Goal: Use online tool/utility: Utilize a website feature to perform a specific function

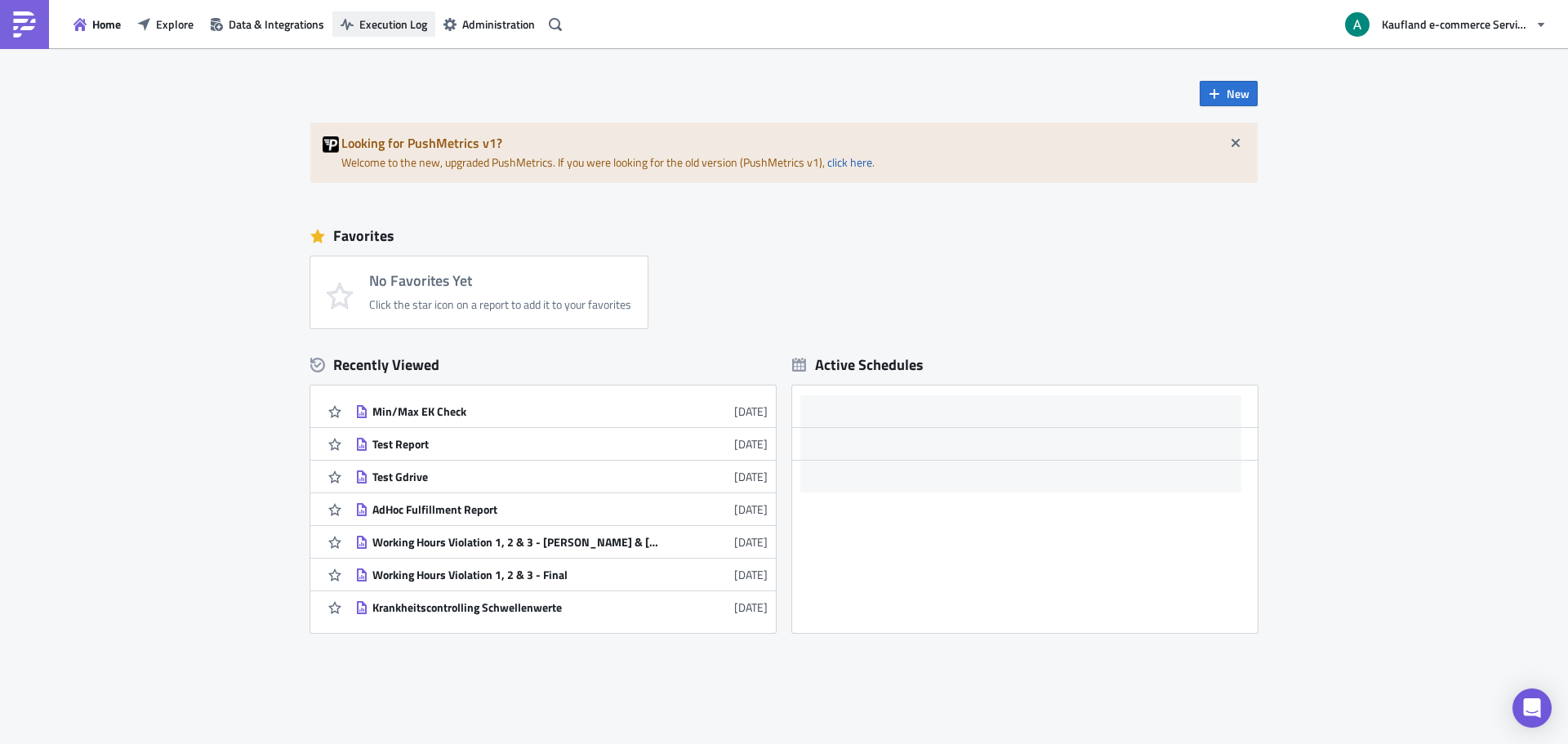
click at [380, 27] on span "Execution Log" at bounding box center [393, 24] width 68 height 17
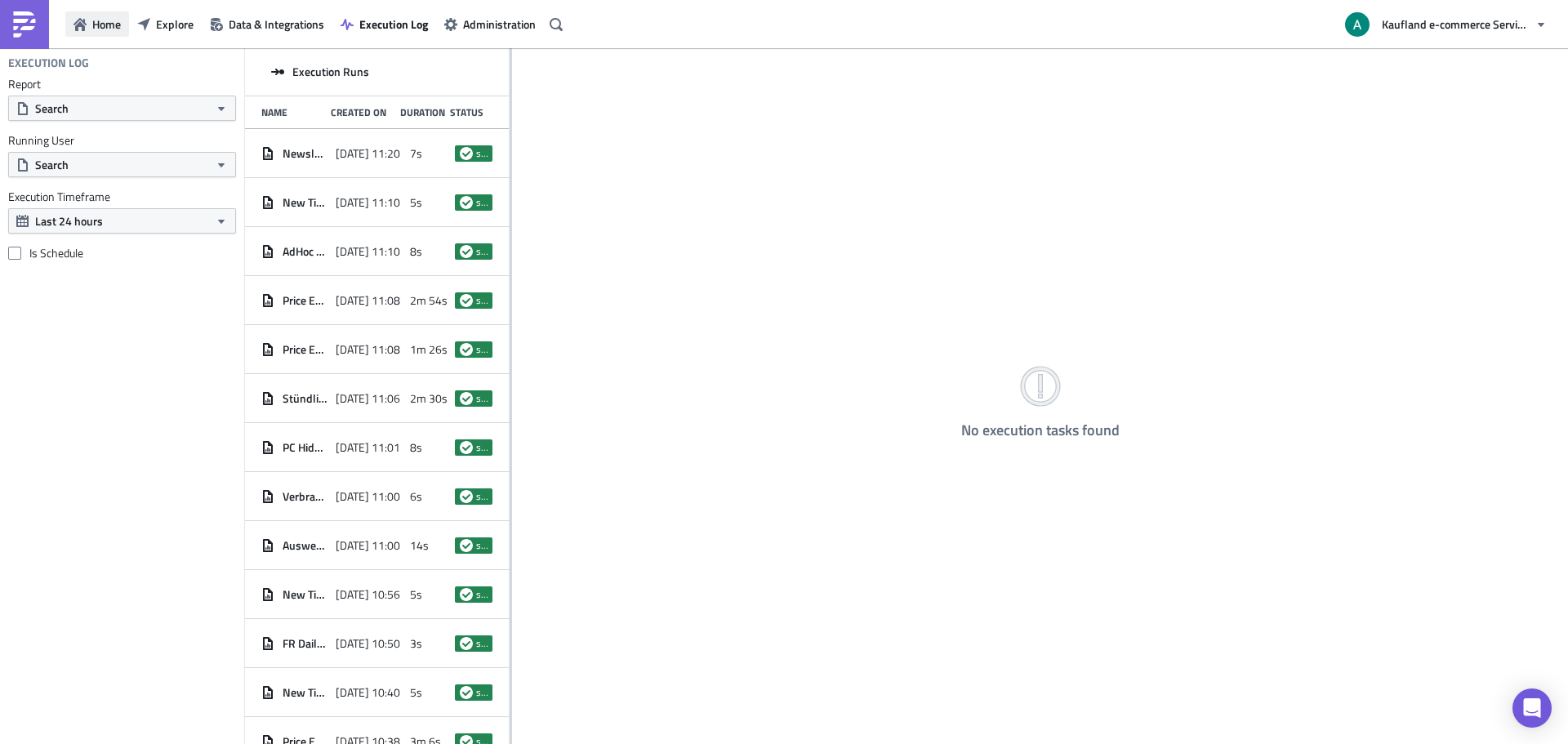
click at [124, 22] on button "Home" at bounding box center [97, 24] width 64 height 25
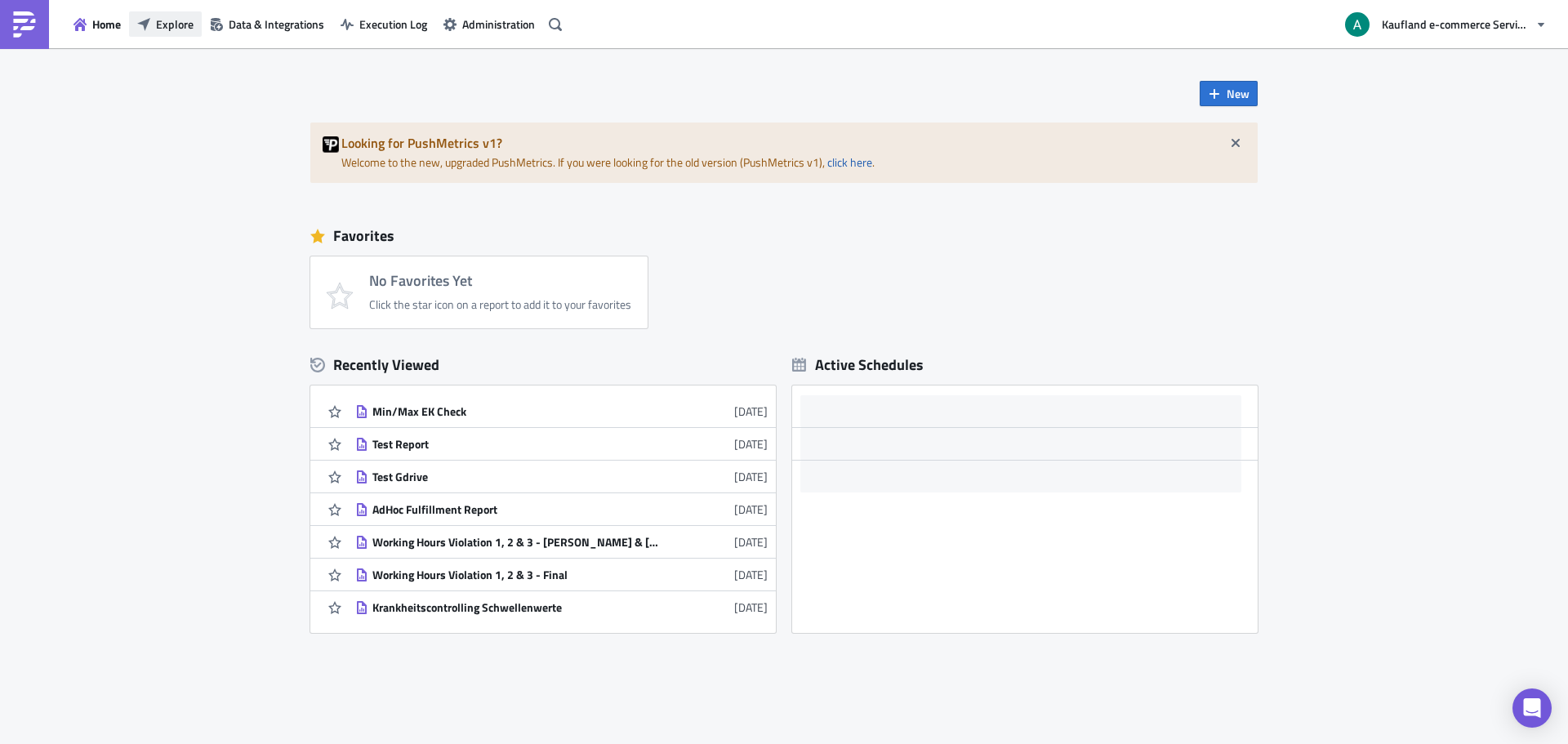
click at [167, 22] on span "Explore" at bounding box center [174, 24] width 38 height 17
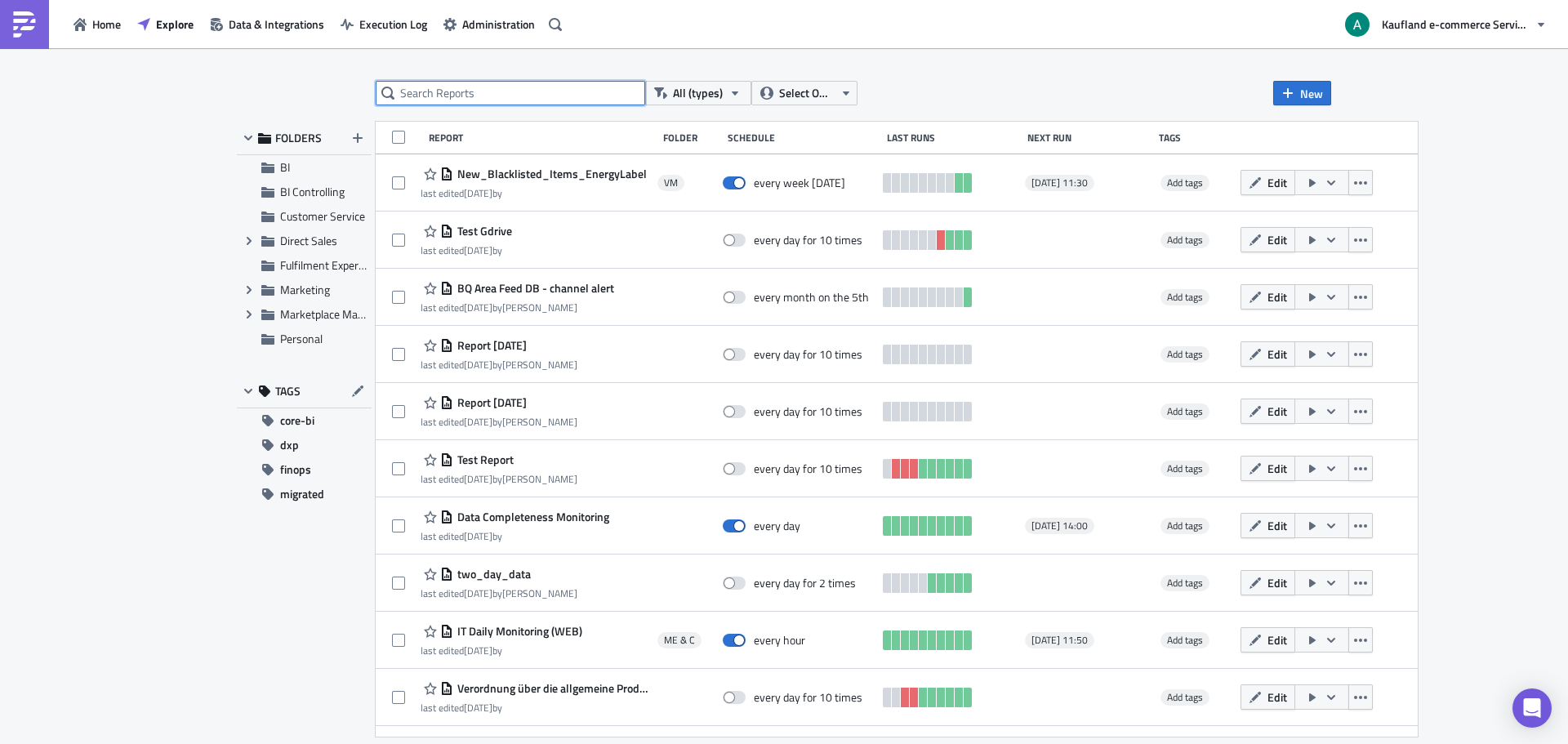
click at [535, 94] on input "text" at bounding box center [511, 93] width 270 height 25
type input "auszahl"
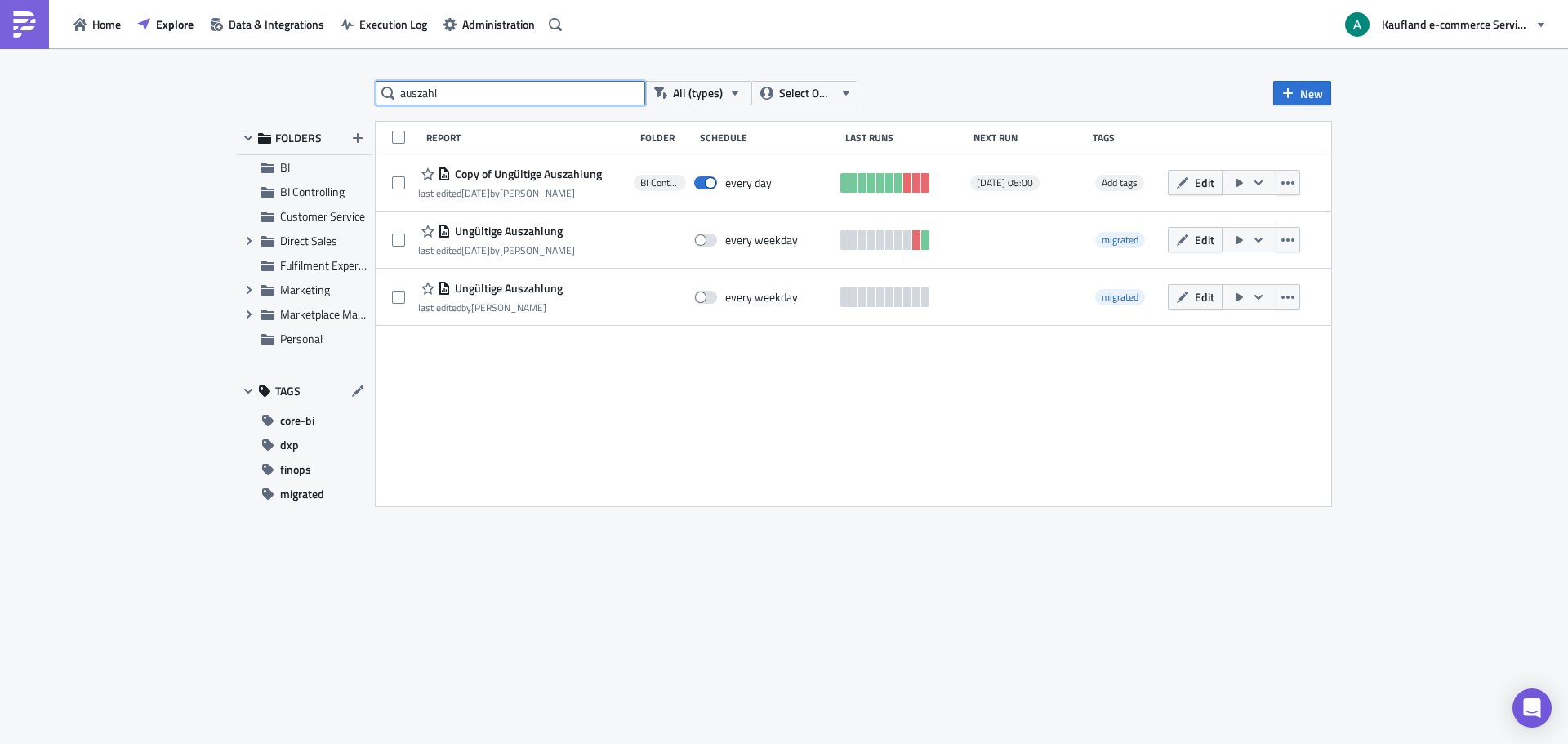
click at [503, 82] on input "auszahl" at bounding box center [511, 93] width 270 height 25
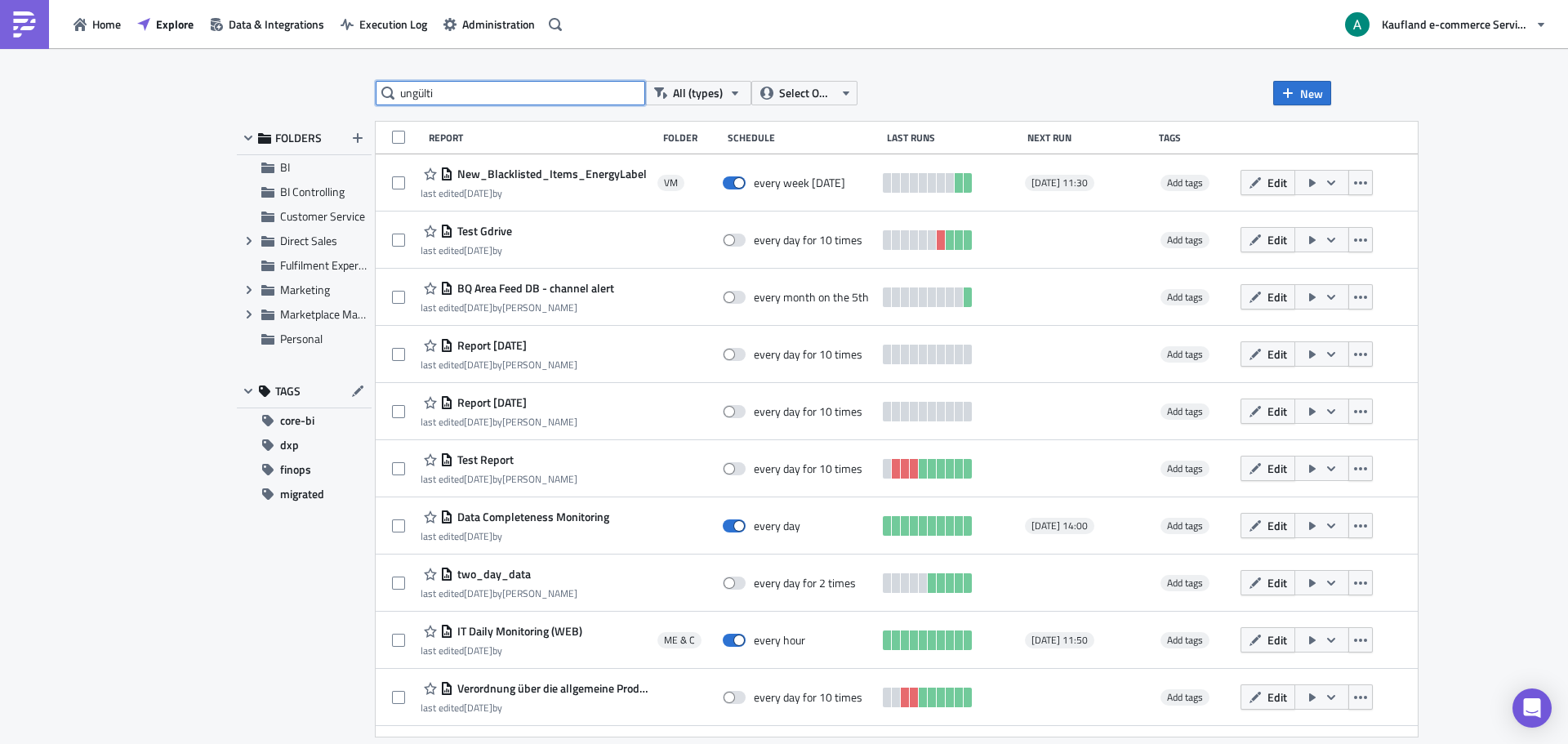
type input "ungülti"
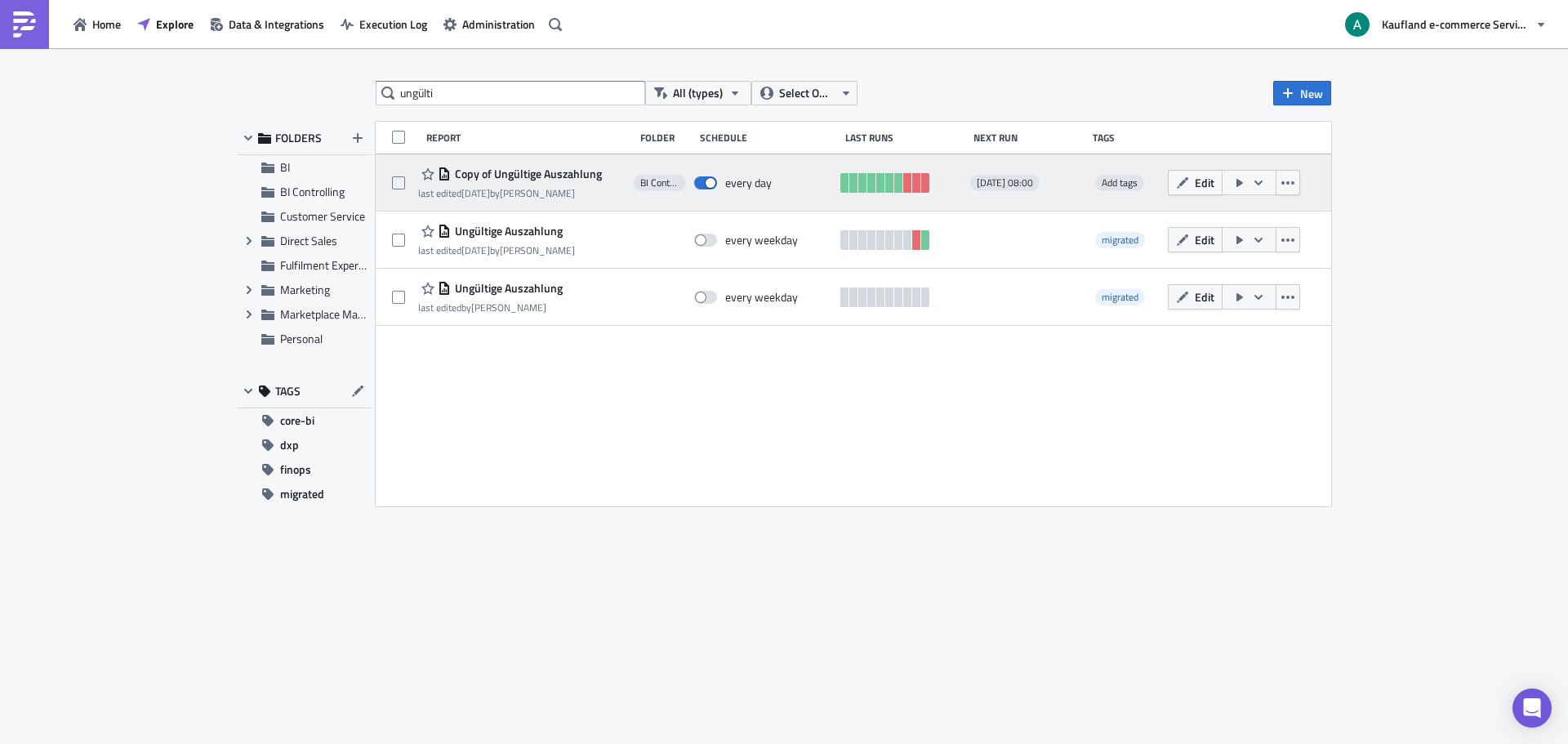
click at [1259, 183] on icon "button" at bounding box center [1259, 183] width 13 height 13
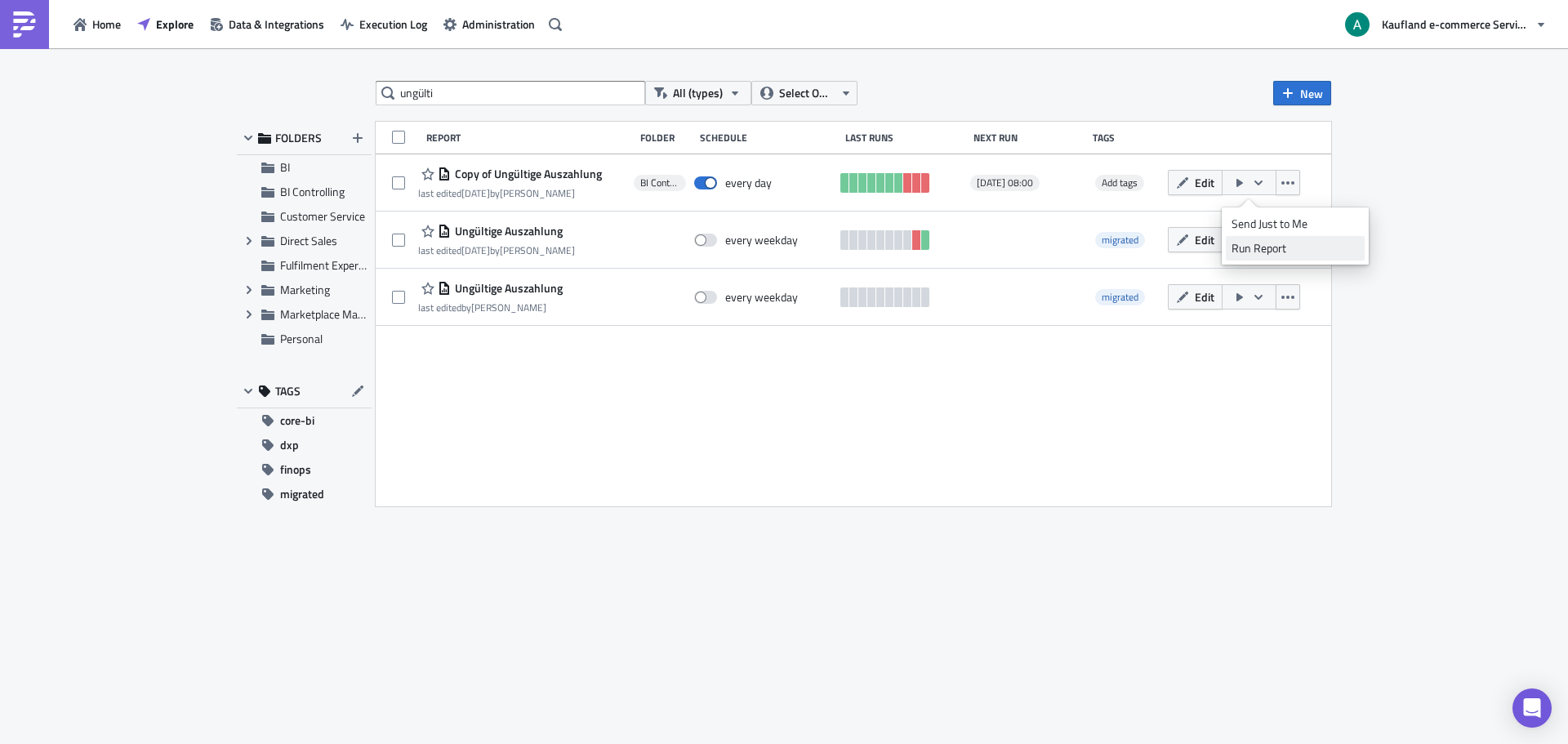
click at [1268, 248] on div "Run Report" at bounding box center [1295, 248] width 127 height 16
